Goal: Information Seeking & Learning: Compare options

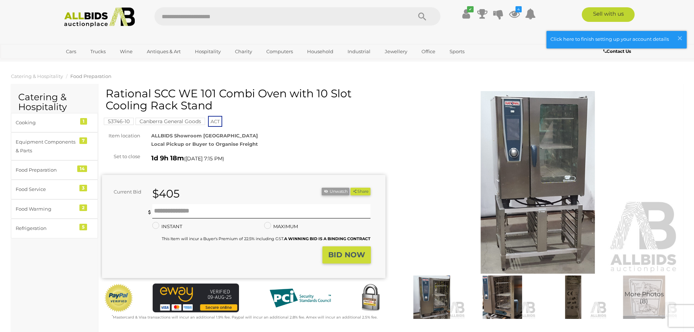
scroll to position [363, 0]
drag, startPoint x: 0, startPoint y: 0, endPoint x: 361, endPoint y: 64, distance: 366.1
click at [468, 18] on icon at bounding box center [466, 13] width 8 height 13
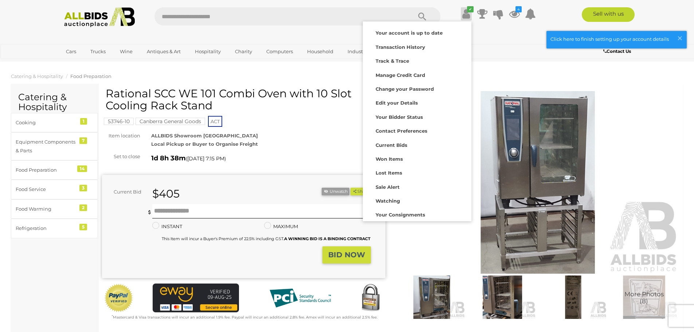
click at [515, 11] on icon at bounding box center [514, 13] width 11 height 13
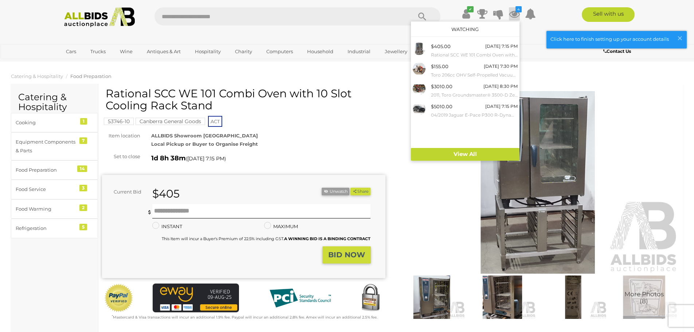
click at [475, 156] on link "View All" at bounding box center [465, 154] width 109 height 13
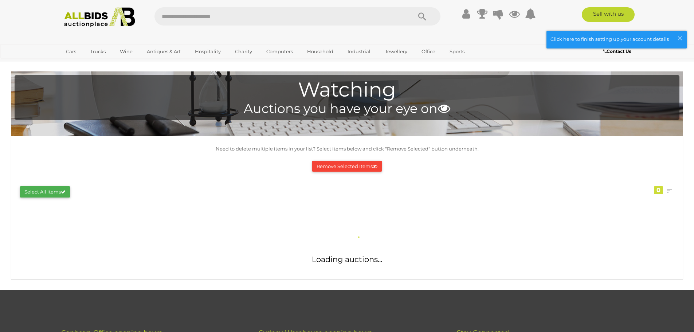
scroll to position [363, 0]
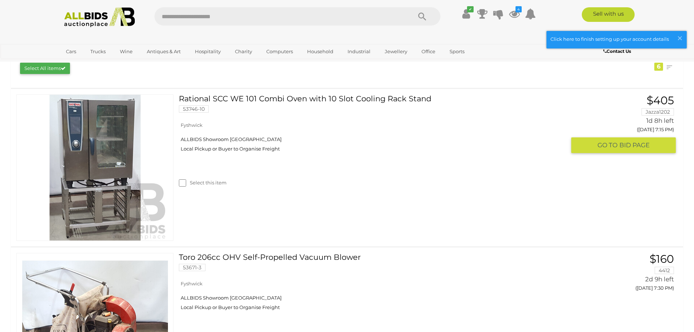
scroll to position [182, 0]
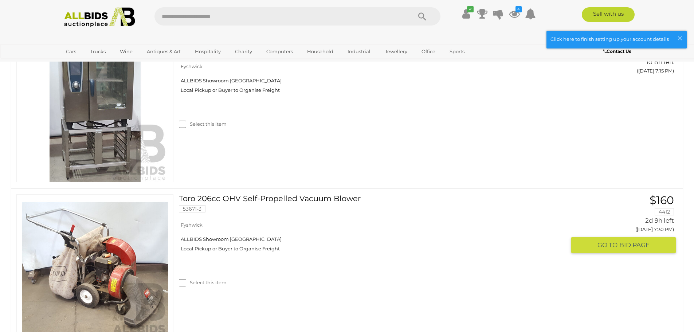
click at [227, 202] on link "Toro 206cc OHV Self-Propelled Vacuum Blower 53671-3" at bounding box center [374, 206] width 381 height 24
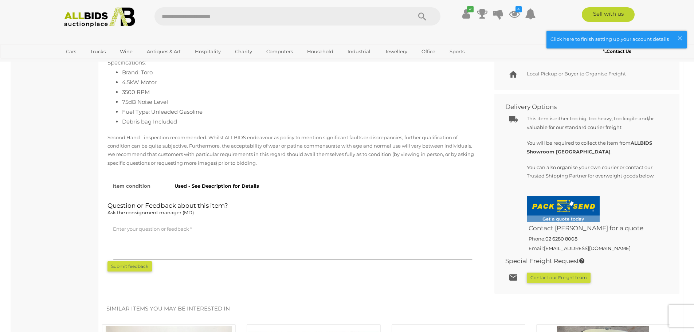
scroll to position [255, 0]
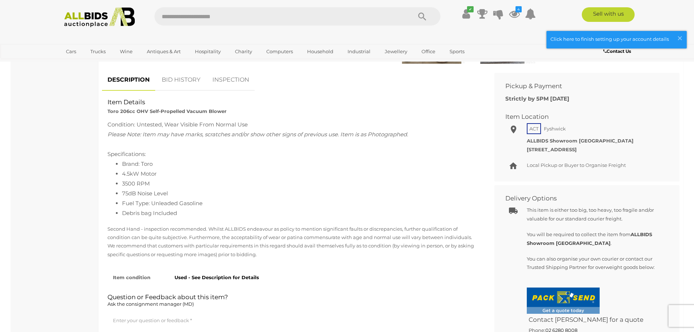
click at [178, 88] on link "BID HISTORY" at bounding box center [181, 79] width 50 height 21
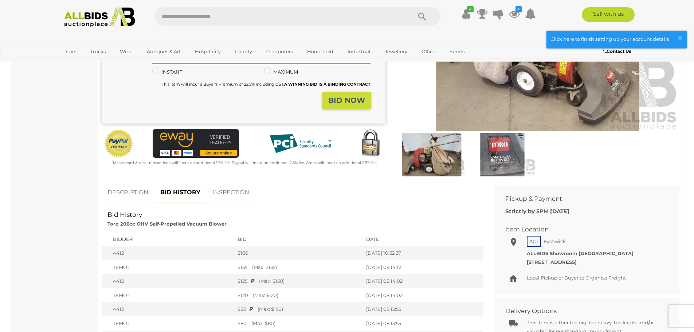
scroll to position [0, 0]
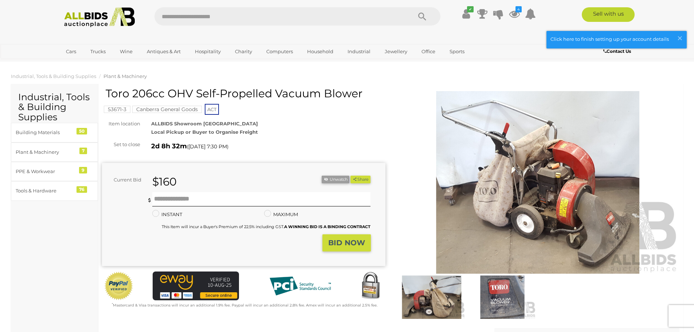
drag, startPoint x: 109, startPoint y: 94, endPoint x: 360, endPoint y: 94, distance: 250.9
type textarea "**********"
click at [377, 94] on h1 "Toro 206cc OHV Self-Propelled Vacuum Blower" at bounding box center [245, 93] width 278 height 12
copy h1 "oro 206cc OHV Self-Propelled Vacuum Blower"
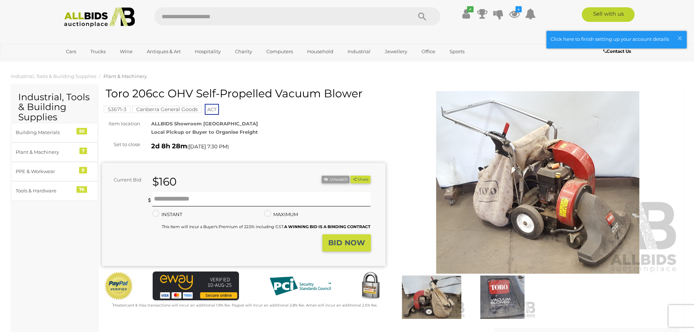
click at [271, 138] on div "Toro 206cc OHV Self-Propelled Vacuum Blower 53671-3 Canberra General Goods ACT …" at bounding box center [243, 198] width 283 height 222
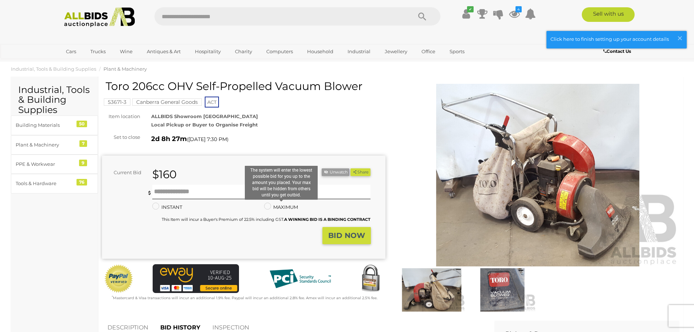
scroll to position [0, 0]
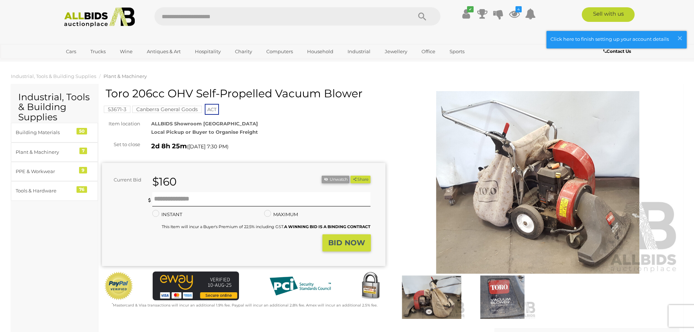
click at [453, 311] on img at bounding box center [431, 296] width 67 height 43
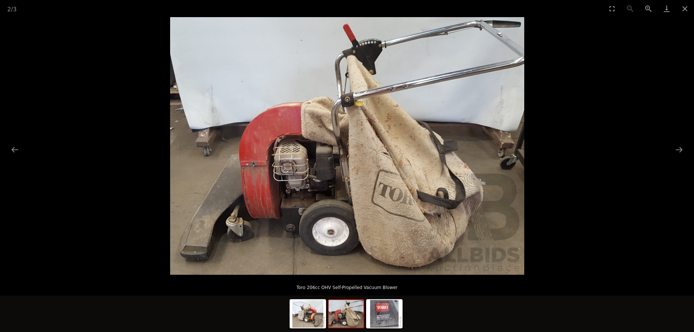
click at [399, 310] on img at bounding box center [384, 314] width 35 height 28
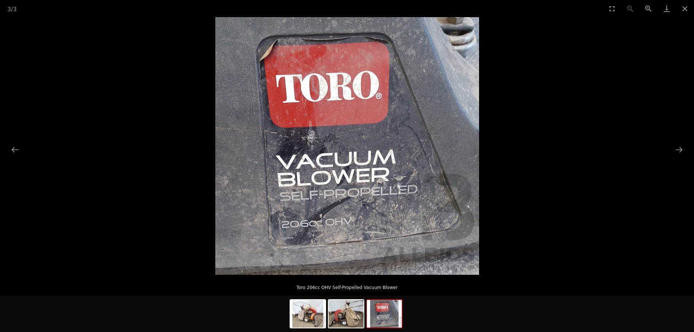
click at [684, 11] on button "Close gallery" at bounding box center [685, 8] width 18 height 17
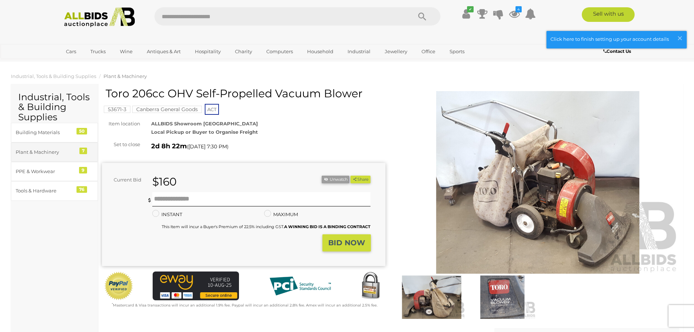
click at [67, 150] on div "Plant & Machinery" at bounding box center [46, 152] width 60 height 8
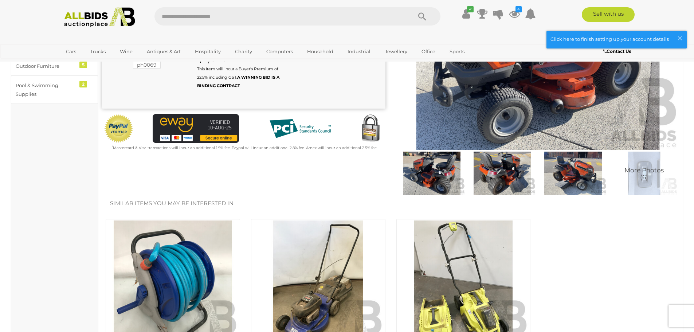
scroll to position [109, 0]
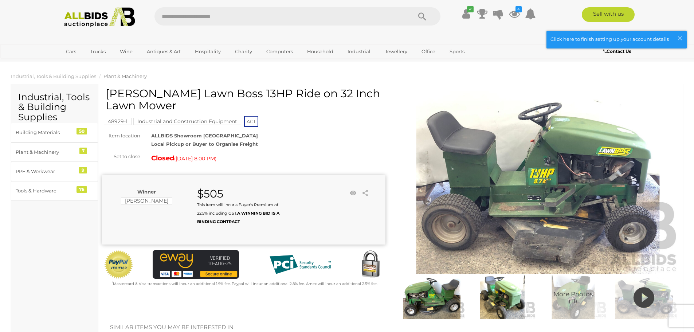
scroll to position [363, 0]
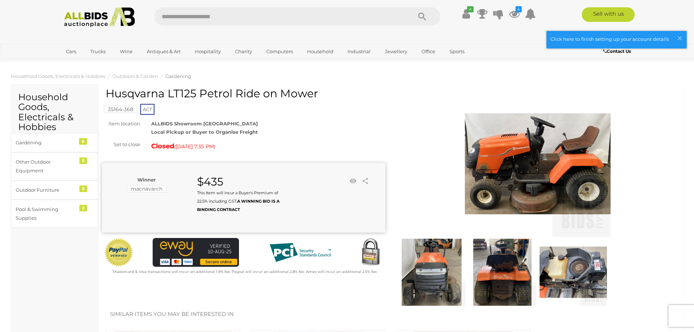
scroll to position [363, 0]
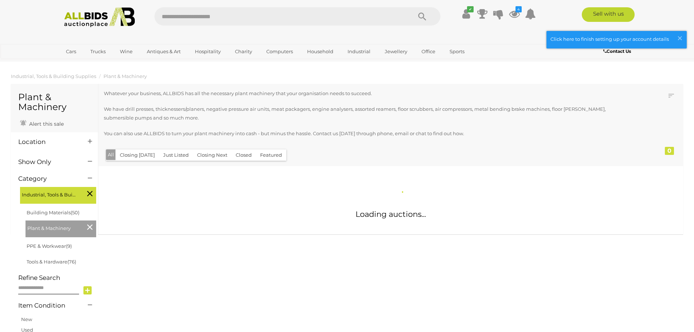
scroll to position [363, 0]
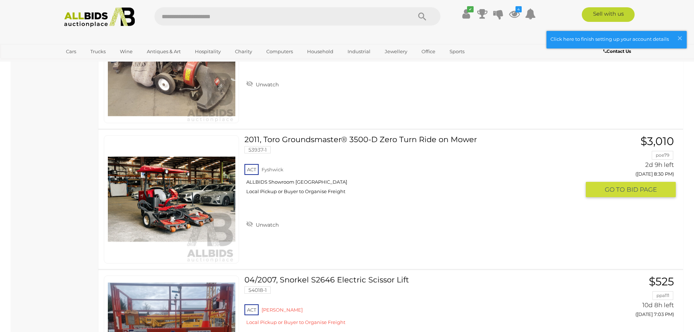
scroll to position [583, 0]
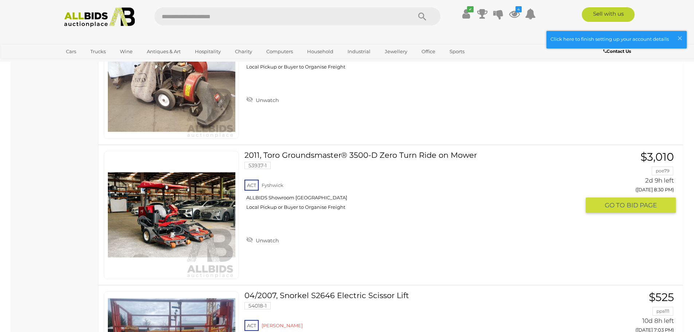
click at [267, 157] on link "2011, Toro Groundsmaster® 3500-D Zero Turn Ride on Mower 53937-1 ACT Fyshwick" at bounding box center [415, 183] width 330 height 65
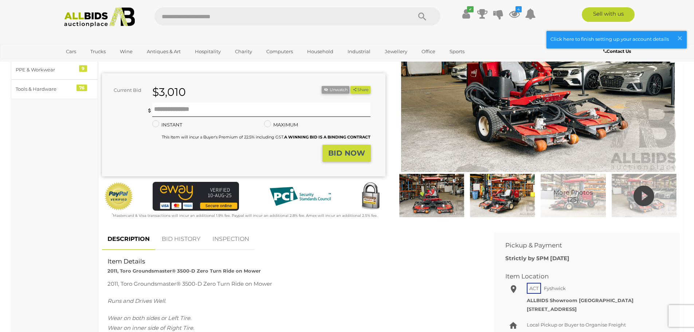
scroll to position [109, 0]
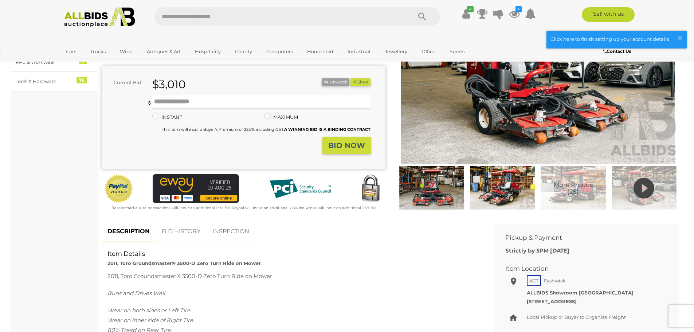
click at [620, 190] on img at bounding box center [643, 187] width 67 height 43
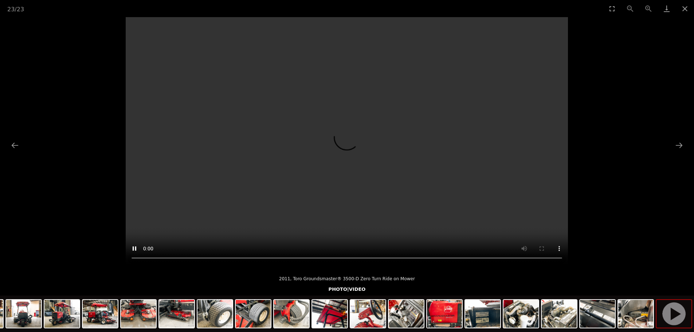
scroll to position [36, 0]
click at [94, 314] on img at bounding box center [100, 314] width 35 height 28
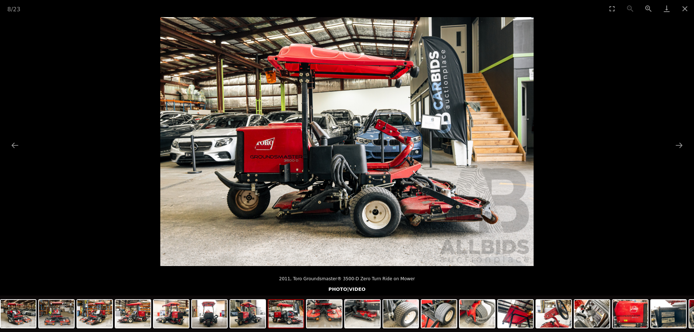
click at [137, 318] on img at bounding box center [132, 314] width 35 height 28
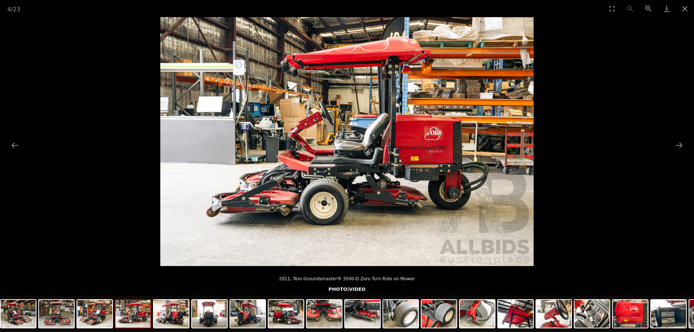
click at [676, 148] on button "Next slide" at bounding box center [678, 145] width 15 height 14
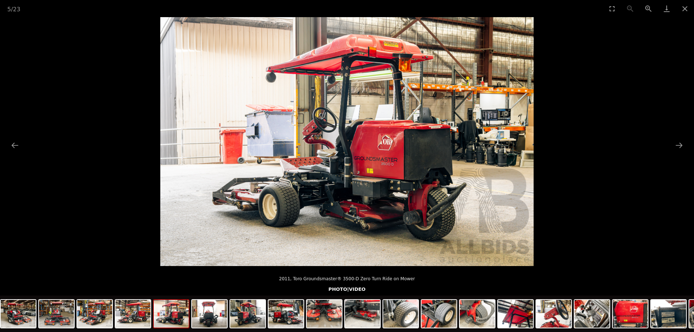
click at [672, 148] on button "Next slide" at bounding box center [678, 145] width 15 height 14
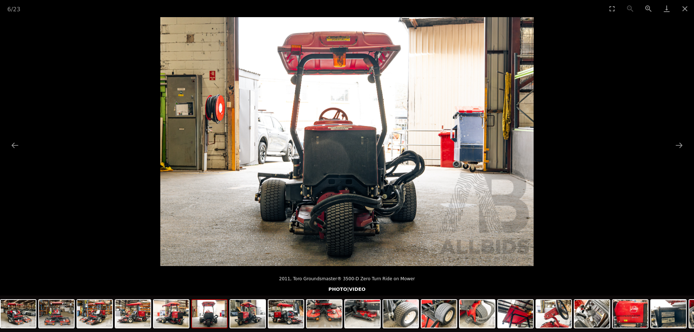
click at [672, 148] on button "Next slide" at bounding box center [678, 145] width 15 height 14
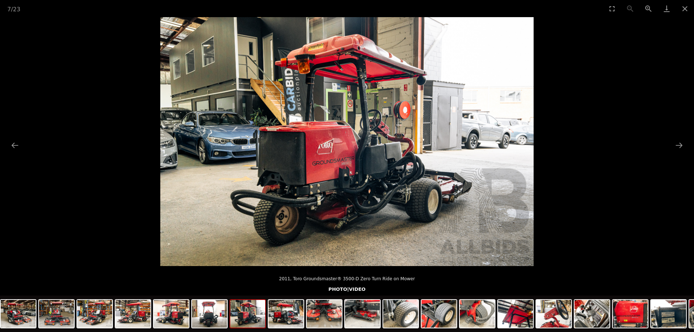
click at [676, 146] on button "Next slide" at bounding box center [678, 145] width 15 height 14
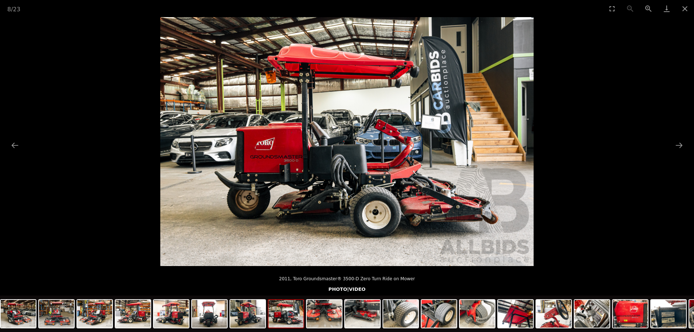
click at [11, 146] on button "Previous slide" at bounding box center [14, 145] width 15 height 14
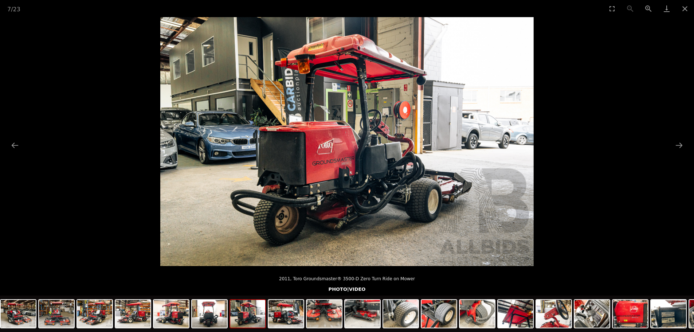
click at [316, 187] on img at bounding box center [346, 141] width 373 height 249
click at [586, 311] on img at bounding box center [591, 314] width 35 height 28
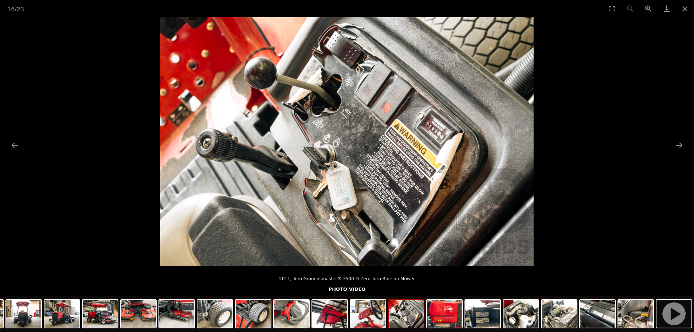
click at [677, 143] on button "Next slide" at bounding box center [678, 145] width 15 height 14
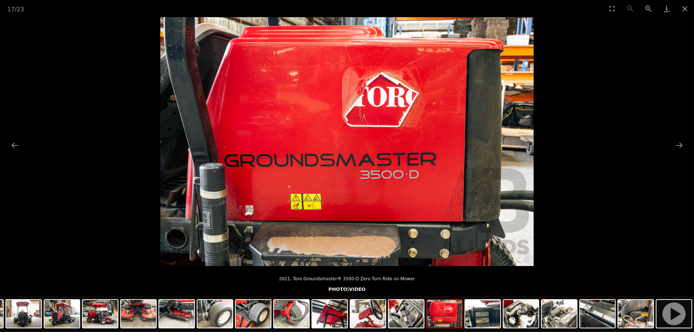
click at [674, 143] on button "Next slide" at bounding box center [678, 145] width 15 height 14
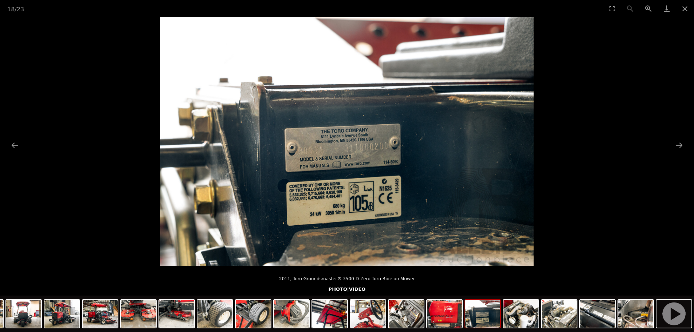
click at [681, 8] on button "Close gallery" at bounding box center [685, 8] width 18 height 17
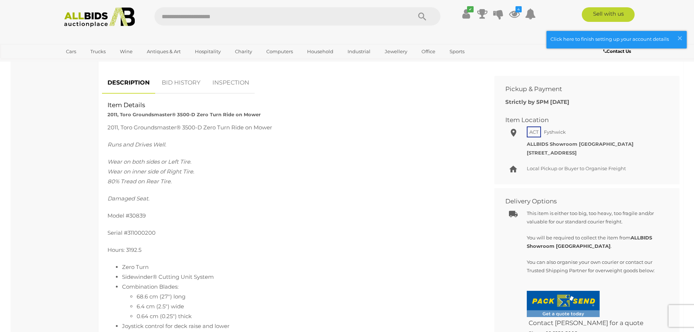
scroll to position [255, 0]
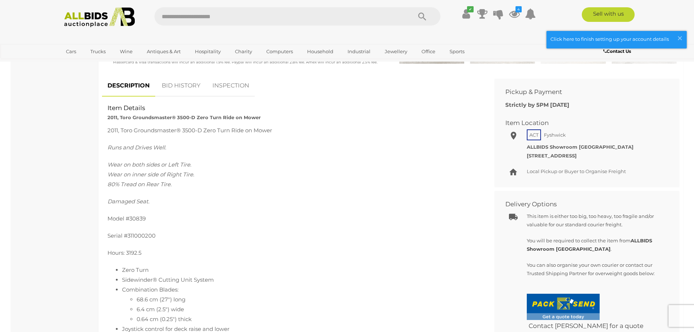
click at [234, 89] on link "INSPECTION" at bounding box center [231, 85] width 48 height 21
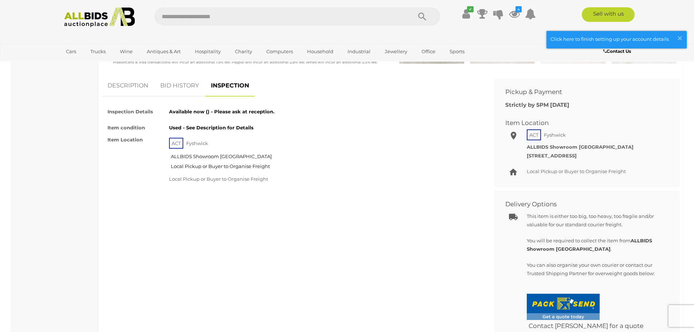
click at [123, 90] on link "DESCRIPTION" at bounding box center [128, 85] width 52 height 21
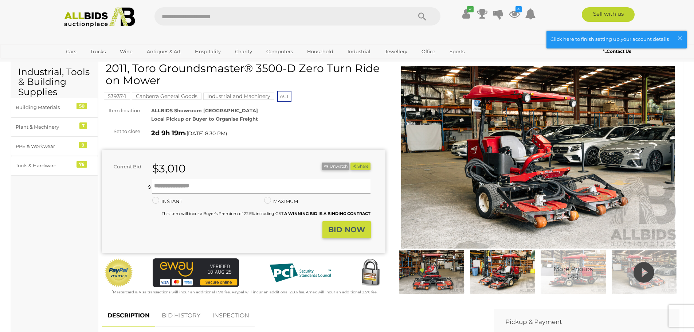
scroll to position [0, 0]
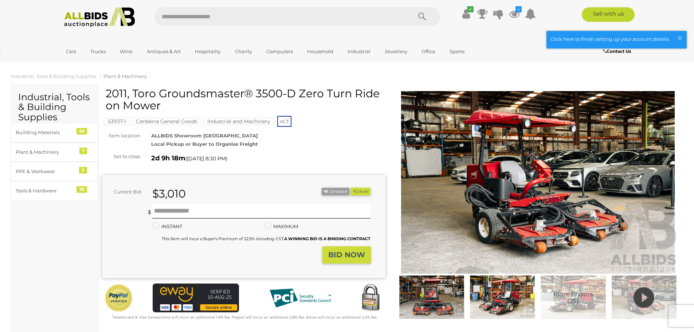
click at [433, 307] on img at bounding box center [431, 296] width 67 height 43
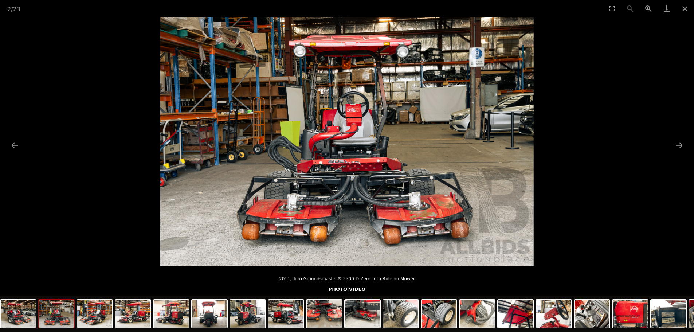
click at [679, 6] on button "Close gallery" at bounding box center [685, 8] width 18 height 17
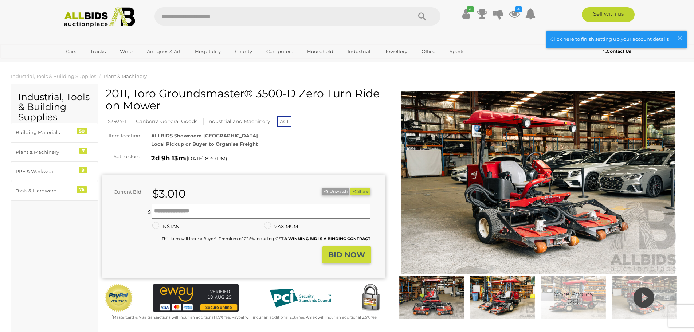
scroll to position [363, 0]
